Goal: Contribute content: Contribute content

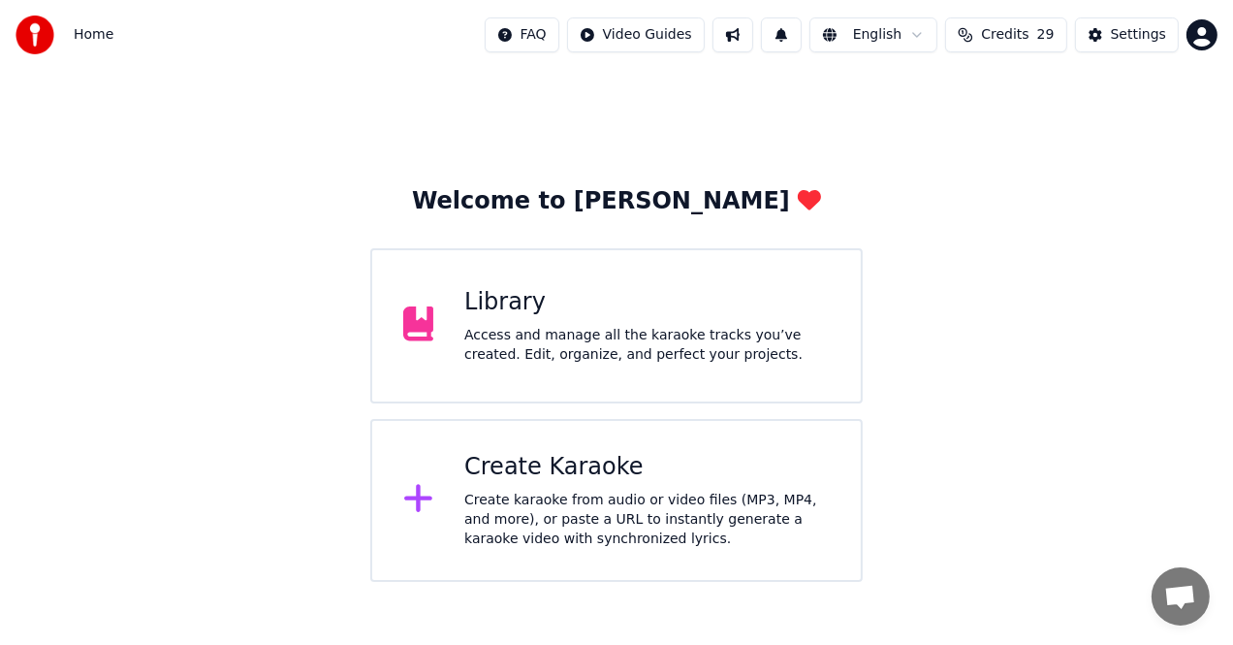
click at [640, 315] on div "Library" at bounding box center [646, 302] width 365 height 31
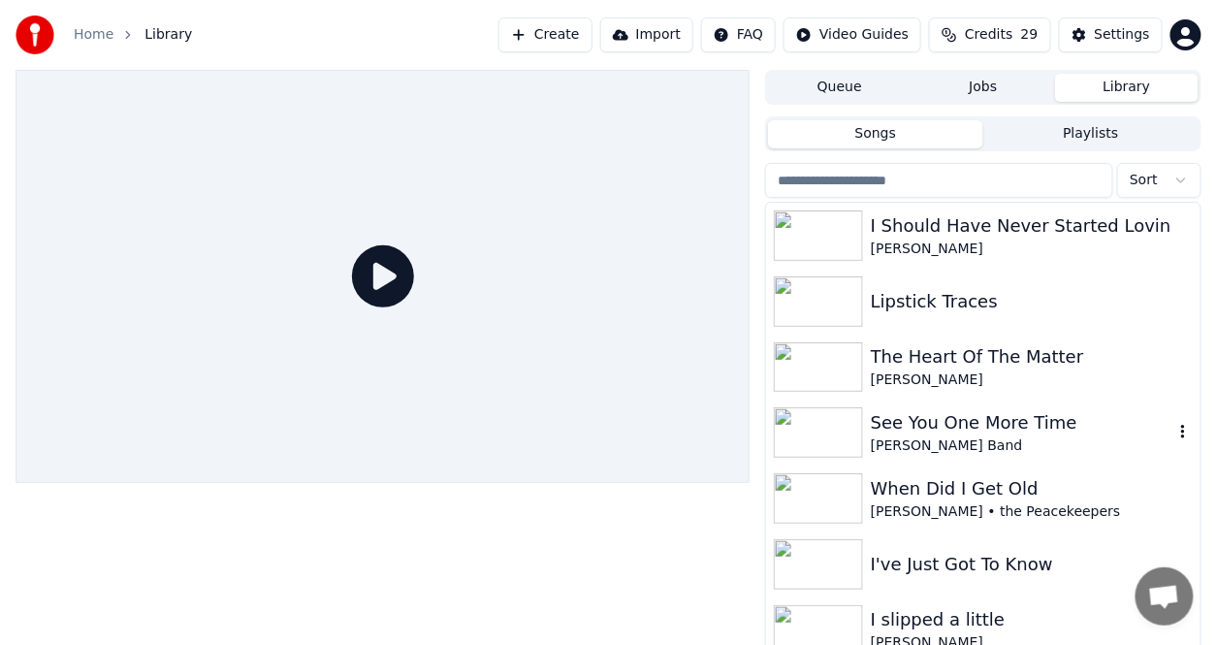
click at [934, 433] on div "See You One More Time" at bounding box center [1021, 422] width 302 height 27
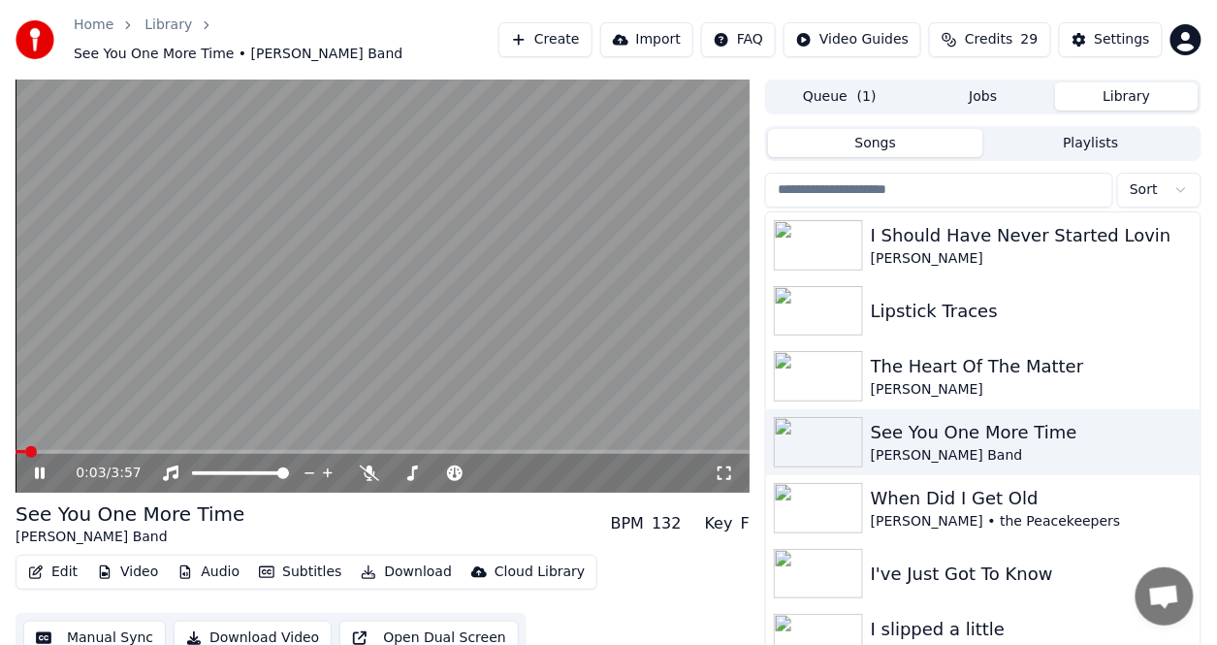
click at [64, 564] on button "Edit" at bounding box center [52, 571] width 65 height 27
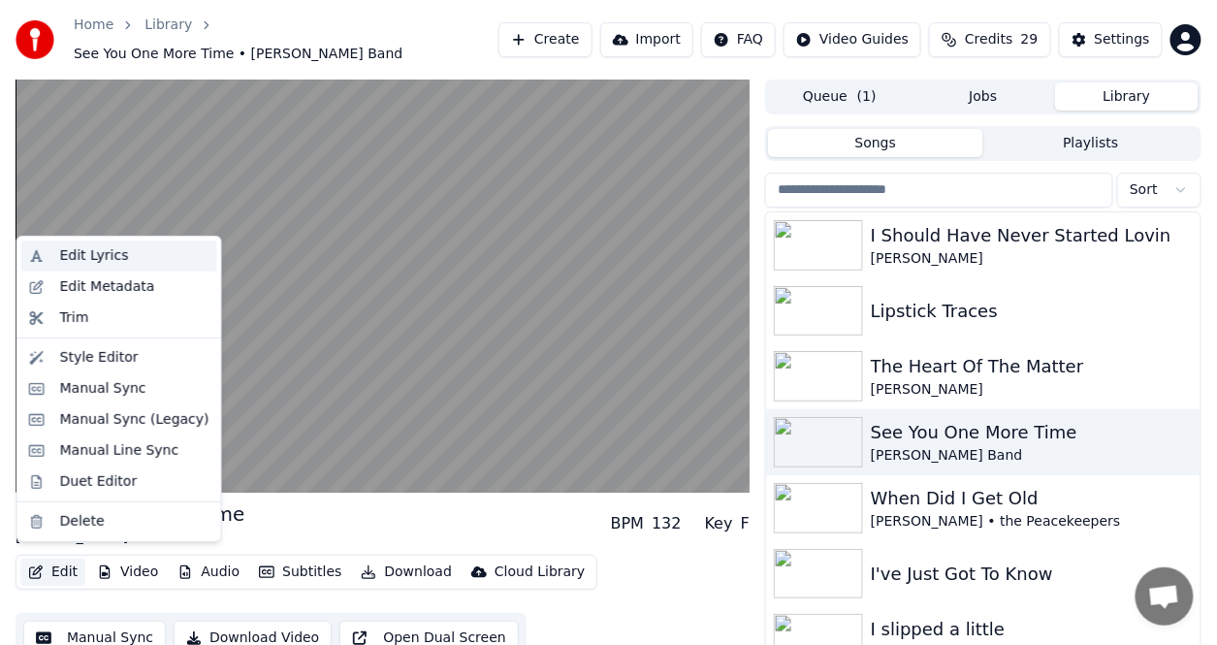
click at [89, 256] on div "Edit Lyrics" at bounding box center [94, 255] width 69 height 19
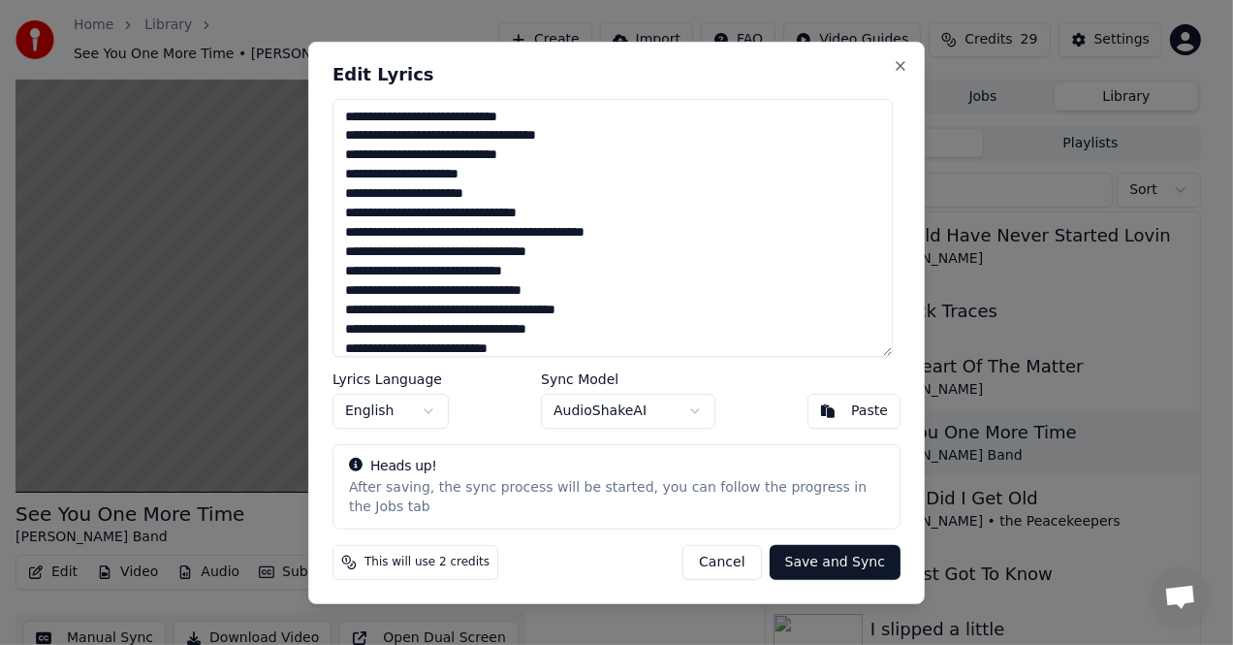
click at [492, 182] on textarea "**********" at bounding box center [612, 227] width 560 height 258
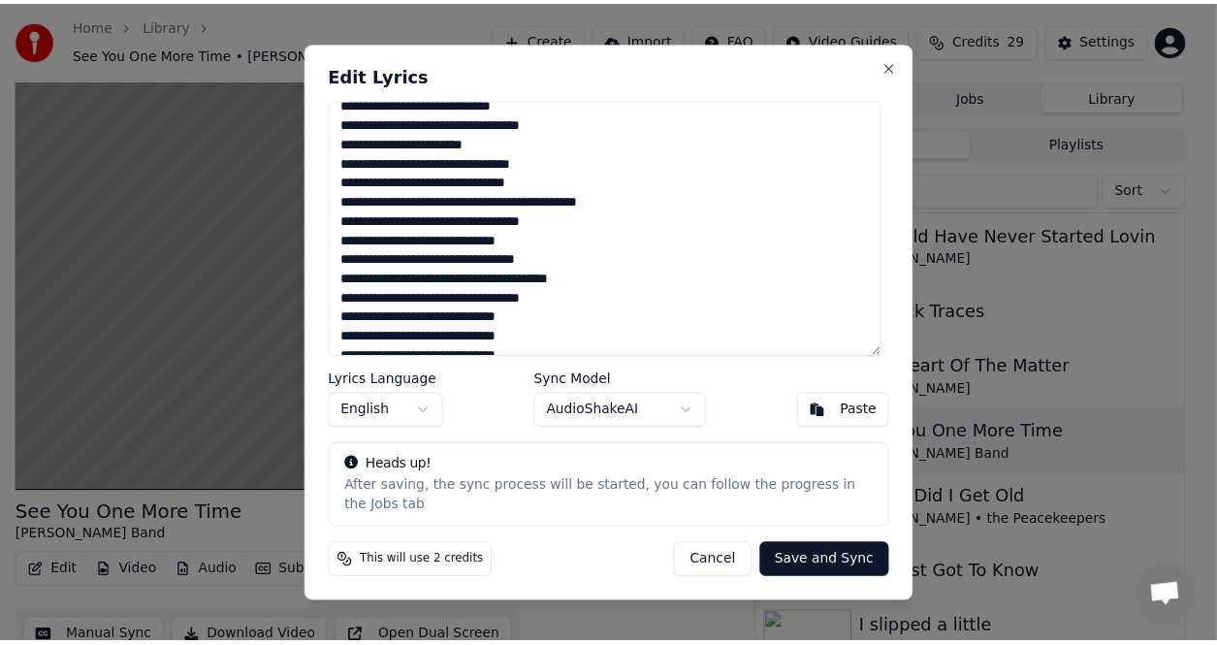
scroll to position [291, 0]
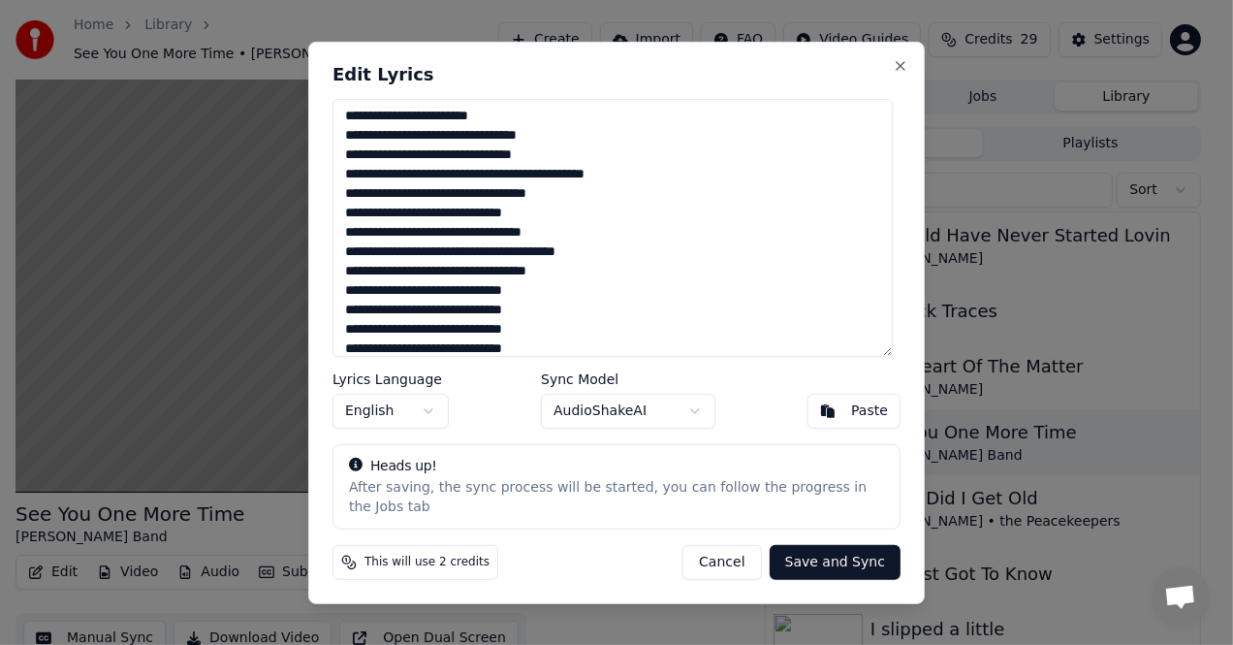
type textarea "**********"
click at [870, 552] on button "Save and Sync" at bounding box center [835, 562] width 131 height 35
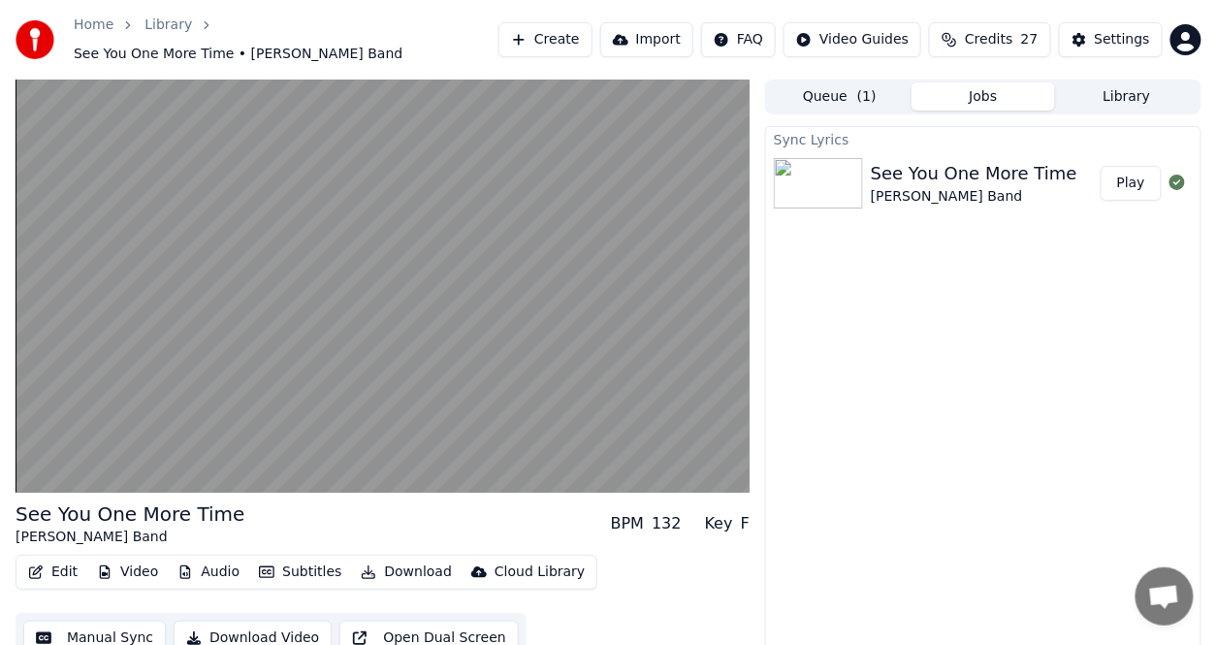
click at [1134, 167] on button "Play" at bounding box center [1130, 183] width 61 height 35
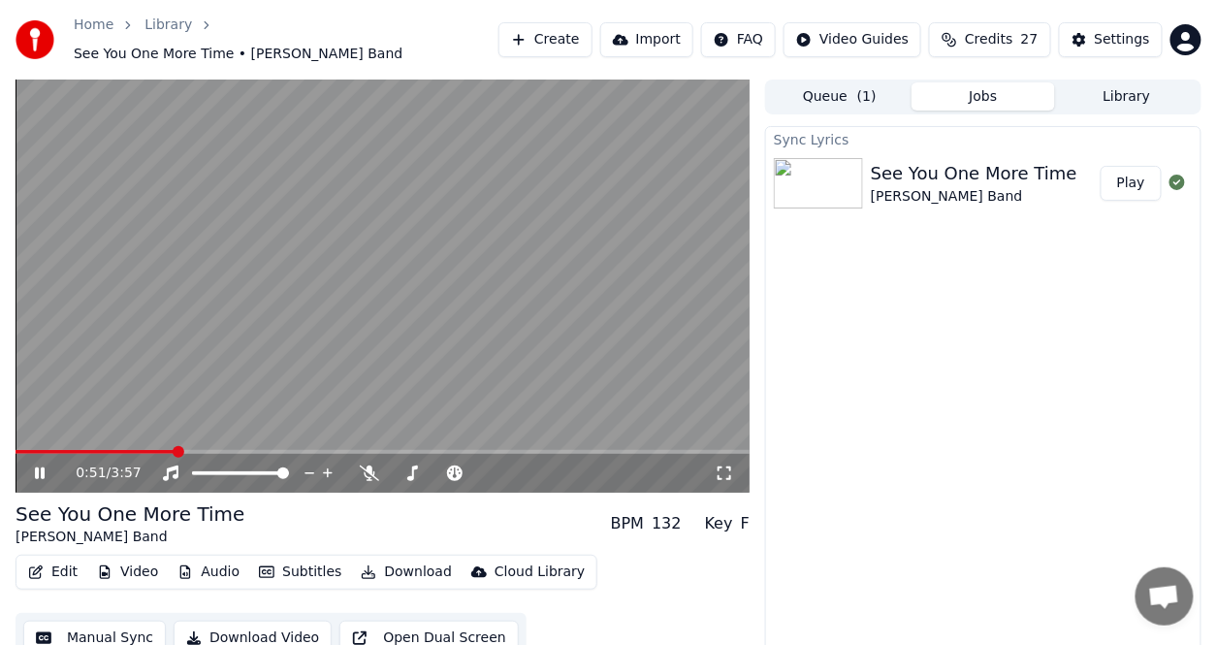
click at [408, 562] on button "Download" at bounding box center [406, 571] width 107 height 27
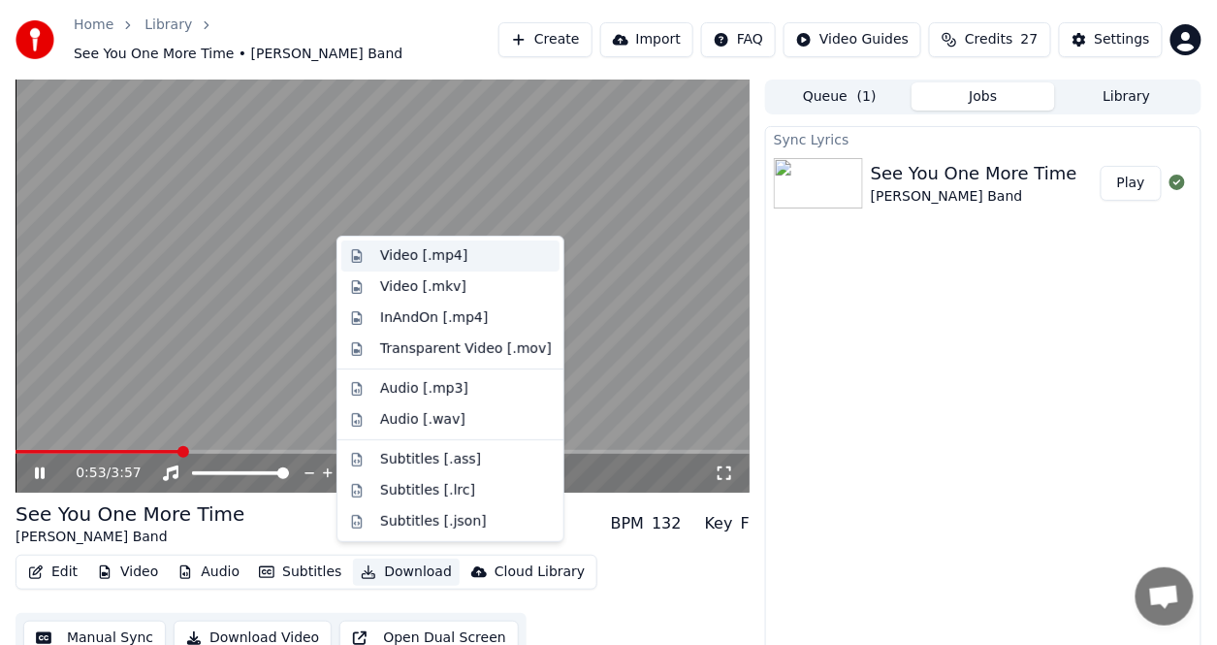
click at [459, 252] on div "Video [.mp4]" at bounding box center [466, 255] width 172 height 19
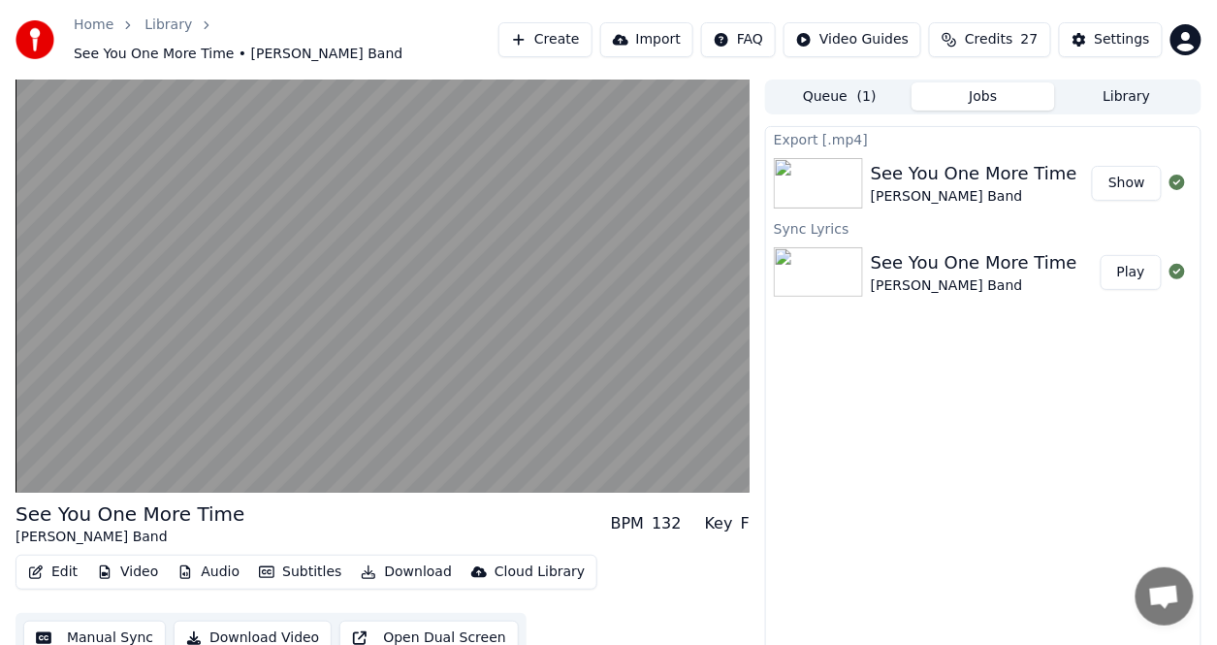
click at [1132, 171] on button "Show" at bounding box center [1127, 183] width 70 height 35
